Goal: Navigation & Orientation: Find specific page/section

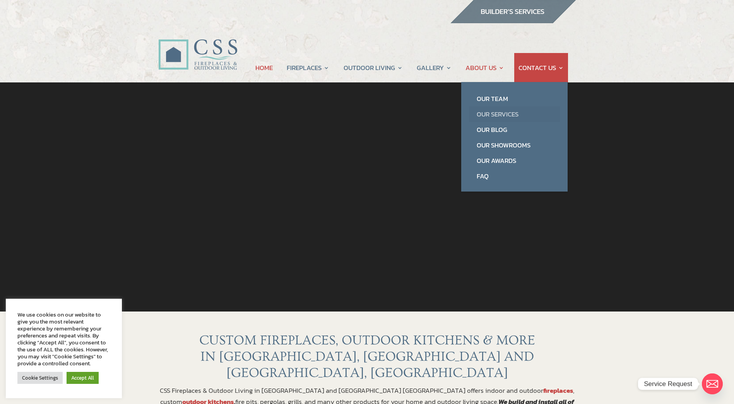
click at [493, 114] on link "Our Services" at bounding box center [514, 113] width 91 height 15
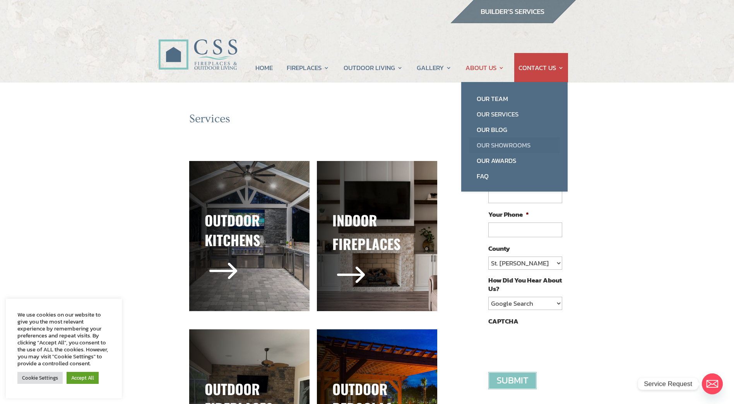
click at [491, 144] on link "Our Showrooms" at bounding box center [514, 144] width 91 height 15
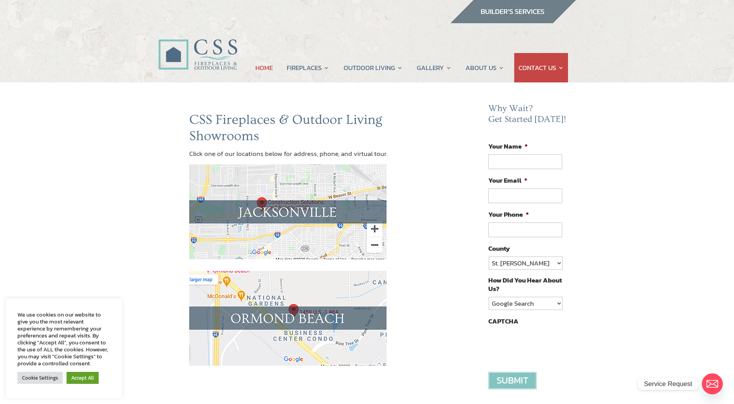
click at [262, 70] on link "HOME" at bounding box center [263, 67] width 17 height 29
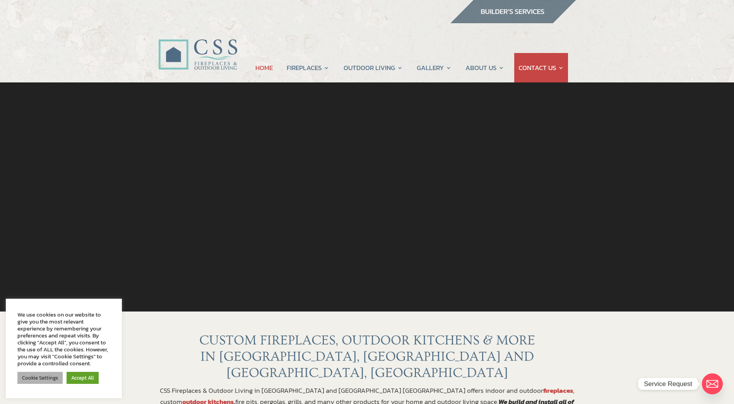
click at [36, 382] on link "Cookie Settings" at bounding box center [39, 378] width 45 height 12
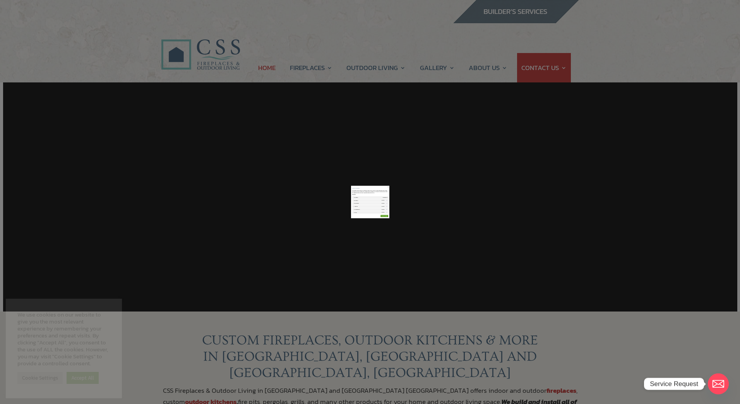
click at [487, 105] on icon "button" at bounding box center [487, 104] width 8 height 8
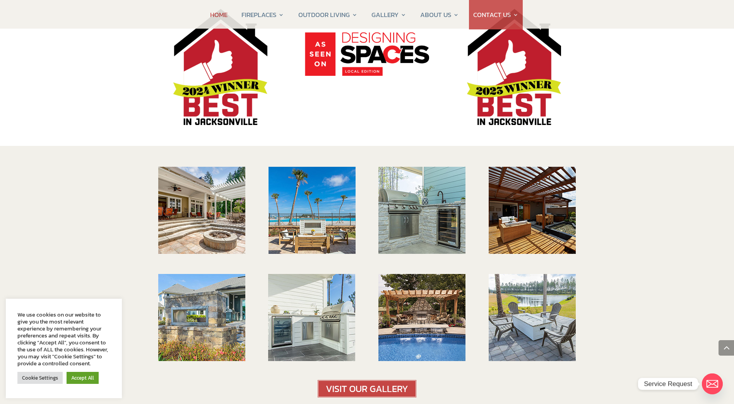
scroll to position [1006, 0]
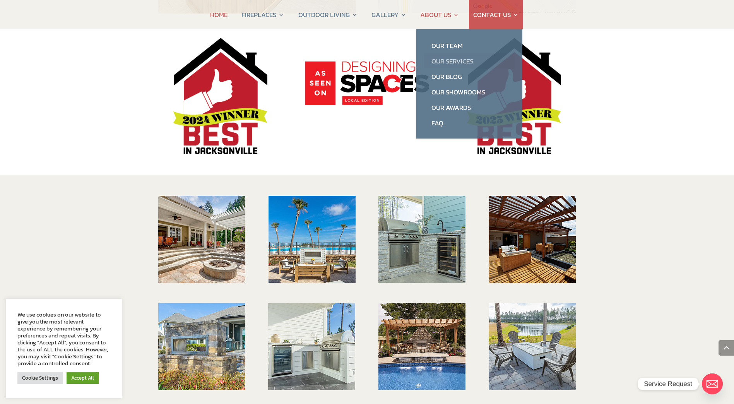
click at [456, 63] on link "Our Services" at bounding box center [469, 60] width 91 height 15
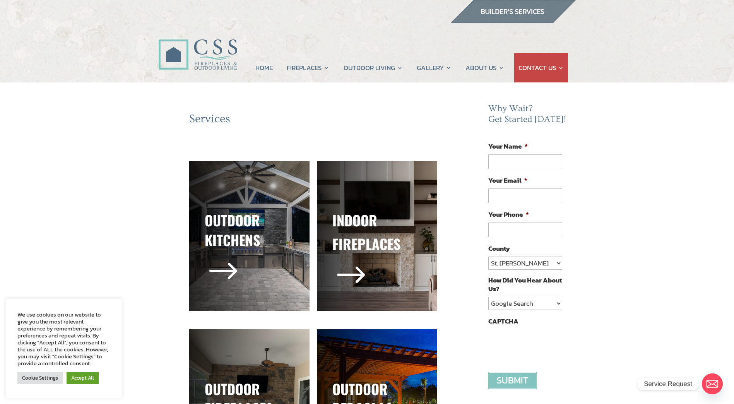
click at [208, 51] on img at bounding box center [197, 46] width 79 height 56
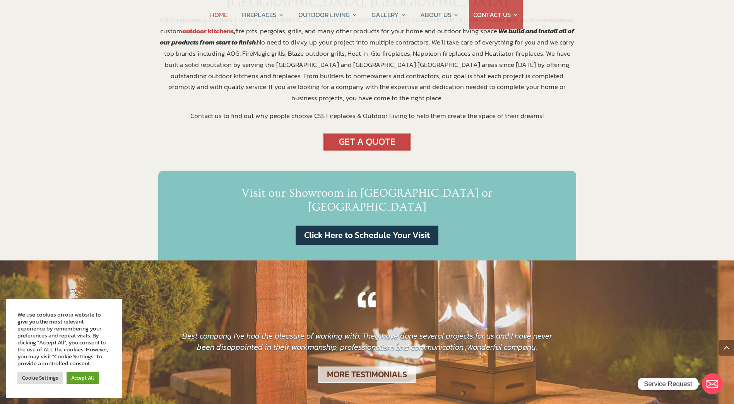
scroll to position [317, 0]
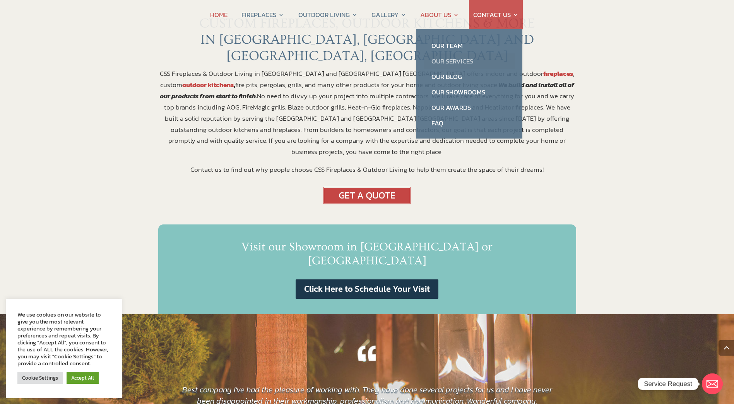
click at [439, 61] on link "Our Services" at bounding box center [469, 60] width 91 height 15
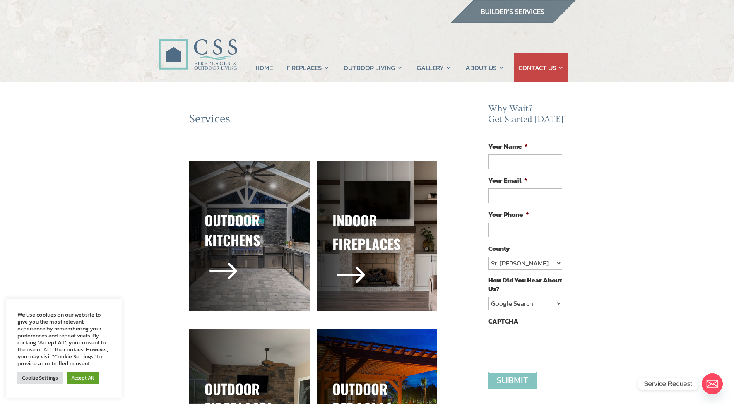
click at [501, 13] on img at bounding box center [513, 11] width 126 height 23
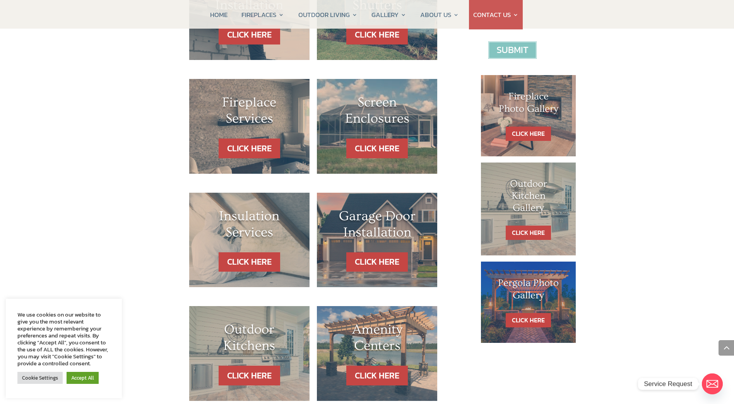
scroll to position [348, 0]
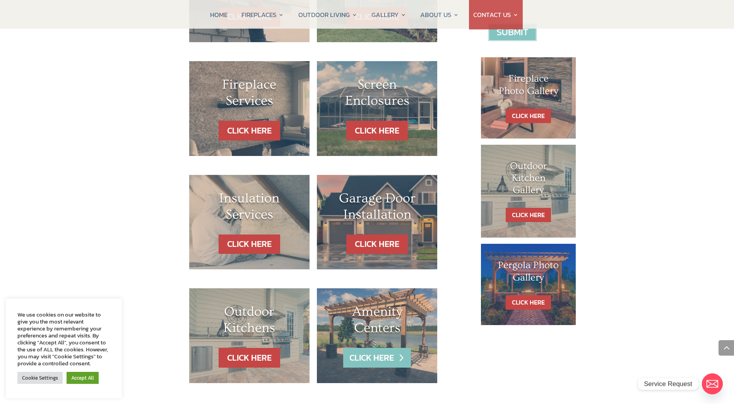
click at [367, 362] on link "CLICK HERE" at bounding box center [376, 358] width 67 height 20
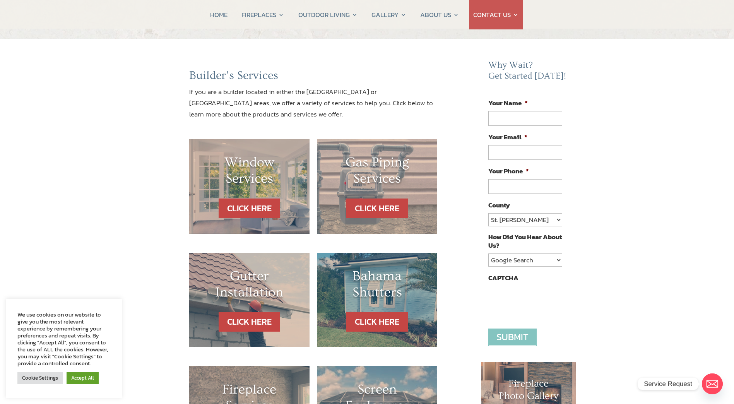
scroll to position [0, 0]
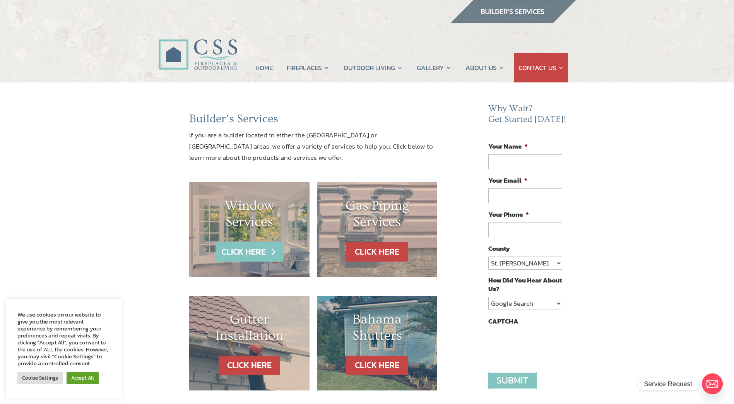
click at [250, 253] on link "CLICK HERE" at bounding box center [249, 252] width 67 height 20
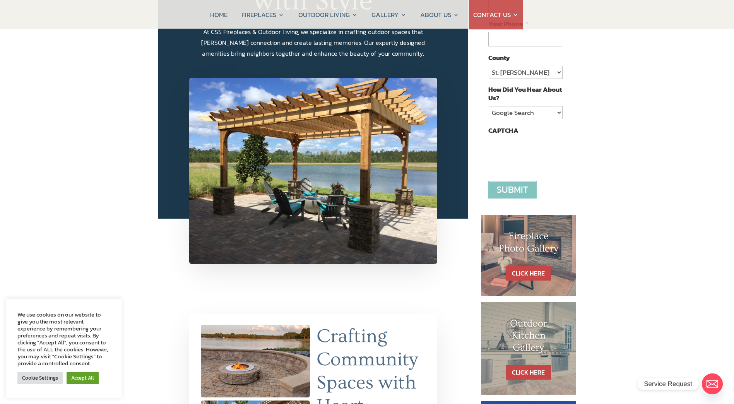
scroll to position [155, 0]
